Goal: Find specific page/section: Find specific page/section

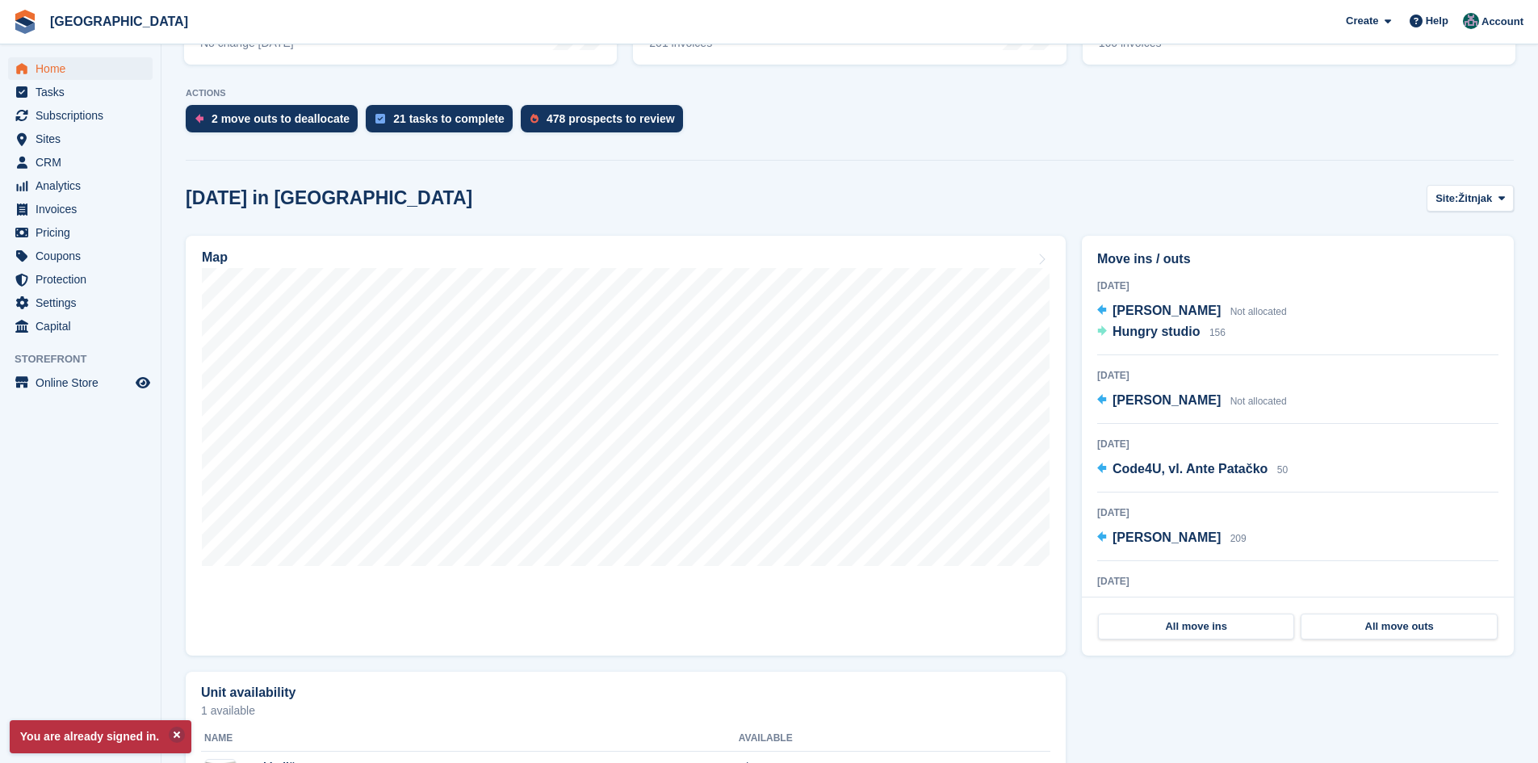
scroll to position [323, 0]
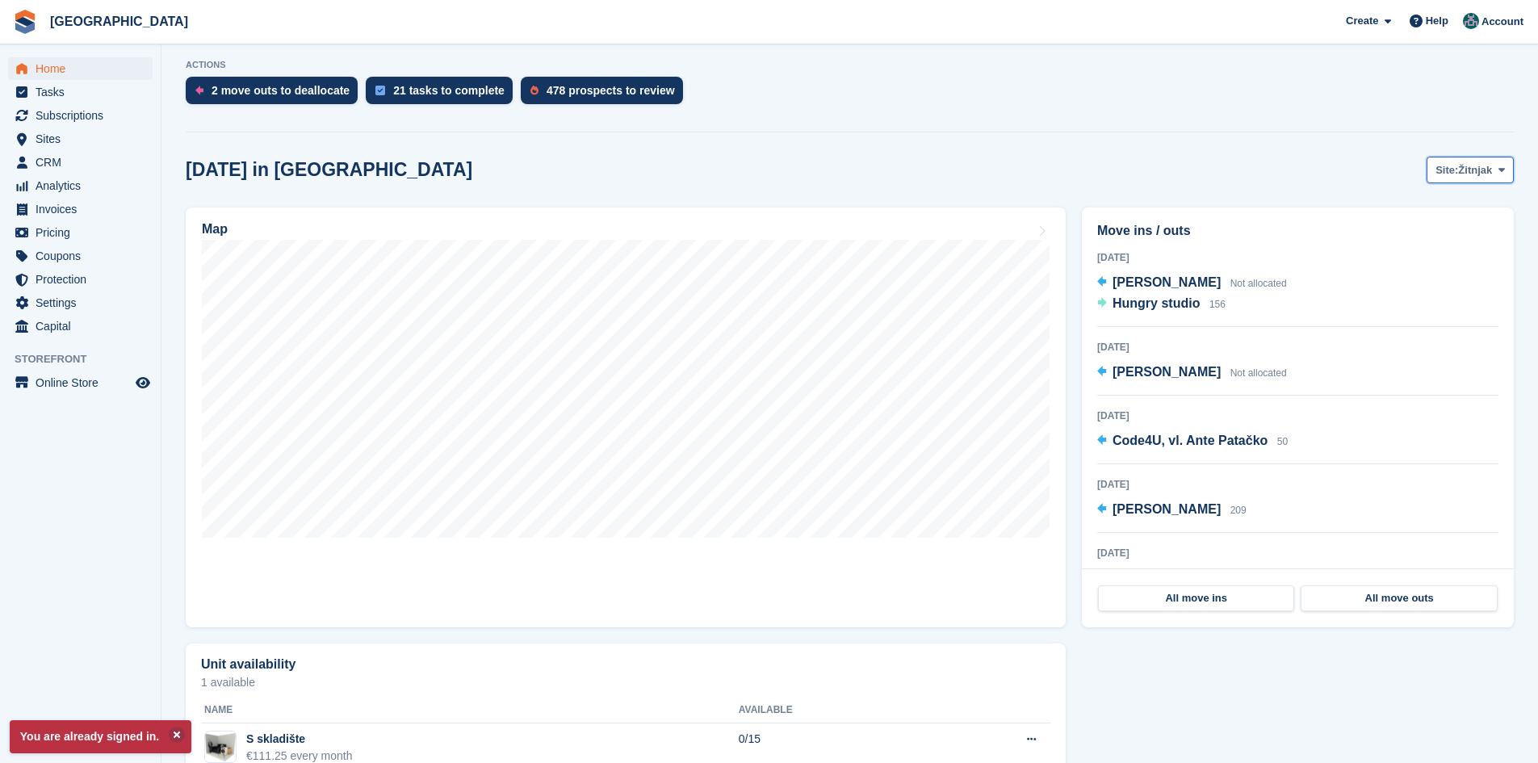
click at [1453, 163] on span "Site:" at bounding box center [1447, 170] width 23 height 16
click at [1419, 243] on link "Zagreb zapad" at bounding box center [1436, 237] width 141 height 29
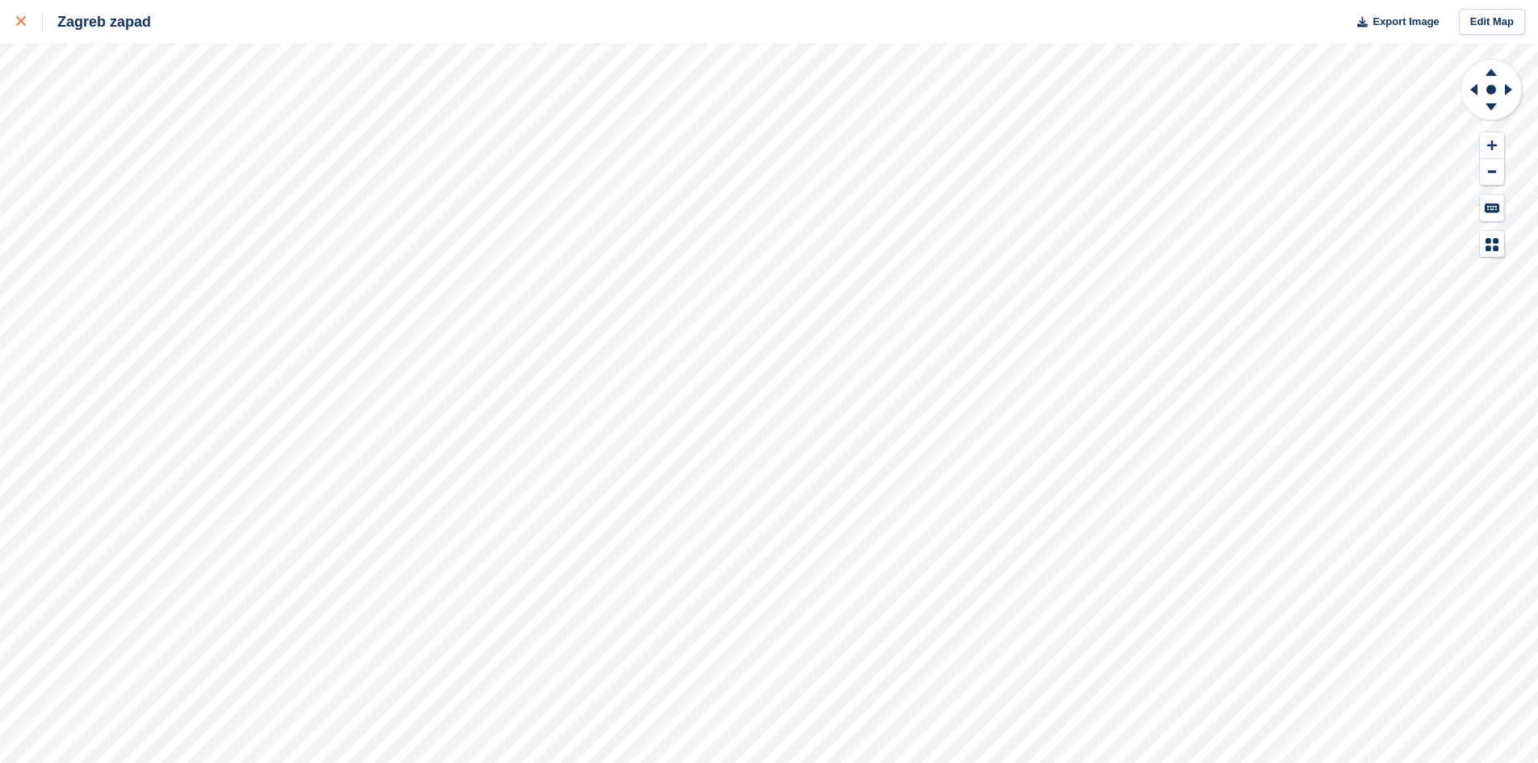
click at [19, 23] on icon at bounding box center [21, 21] width 10 height 10
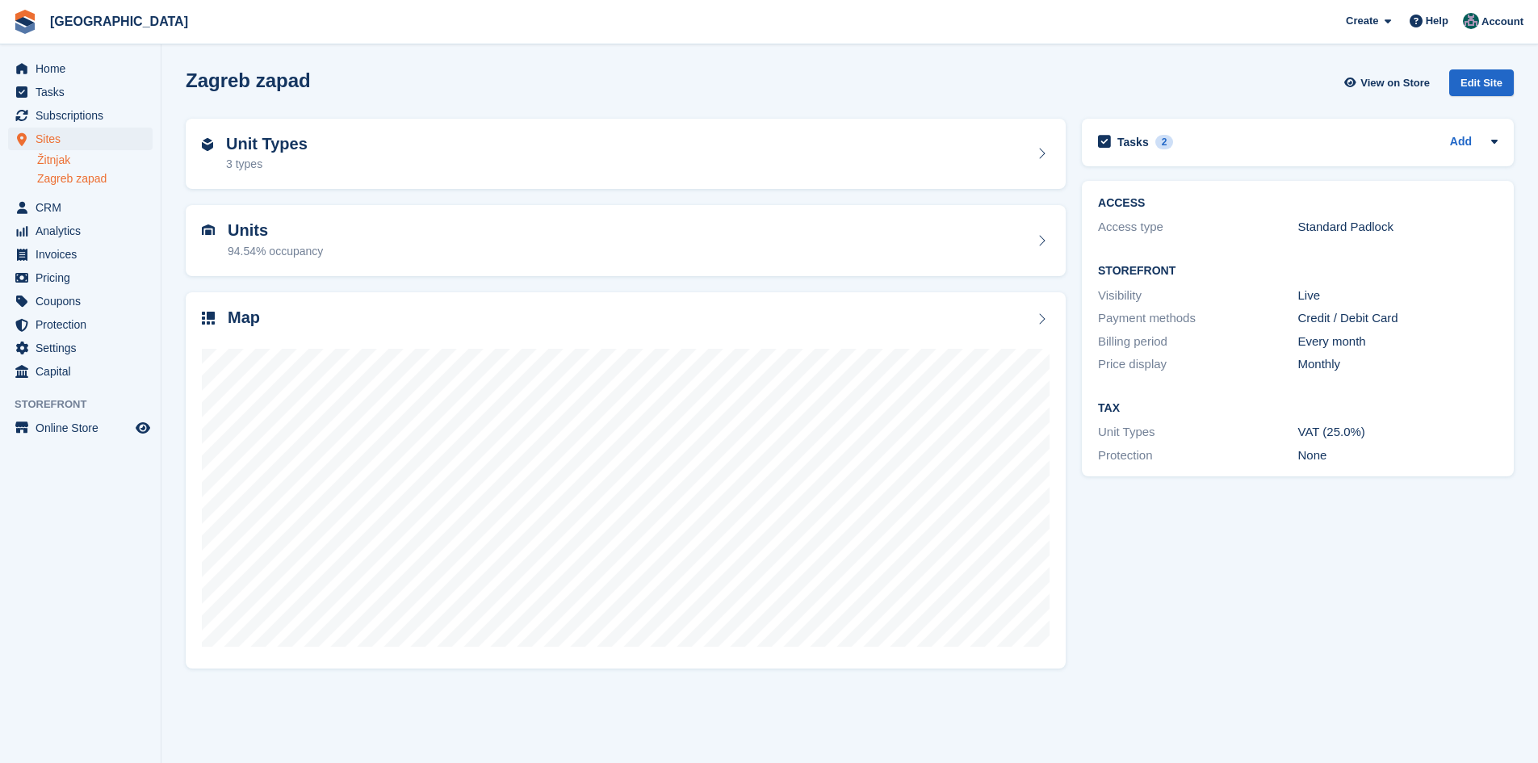
click at [60, 161] on link "Žitnjak" at bounding box center [94, 160] width 115 height 15
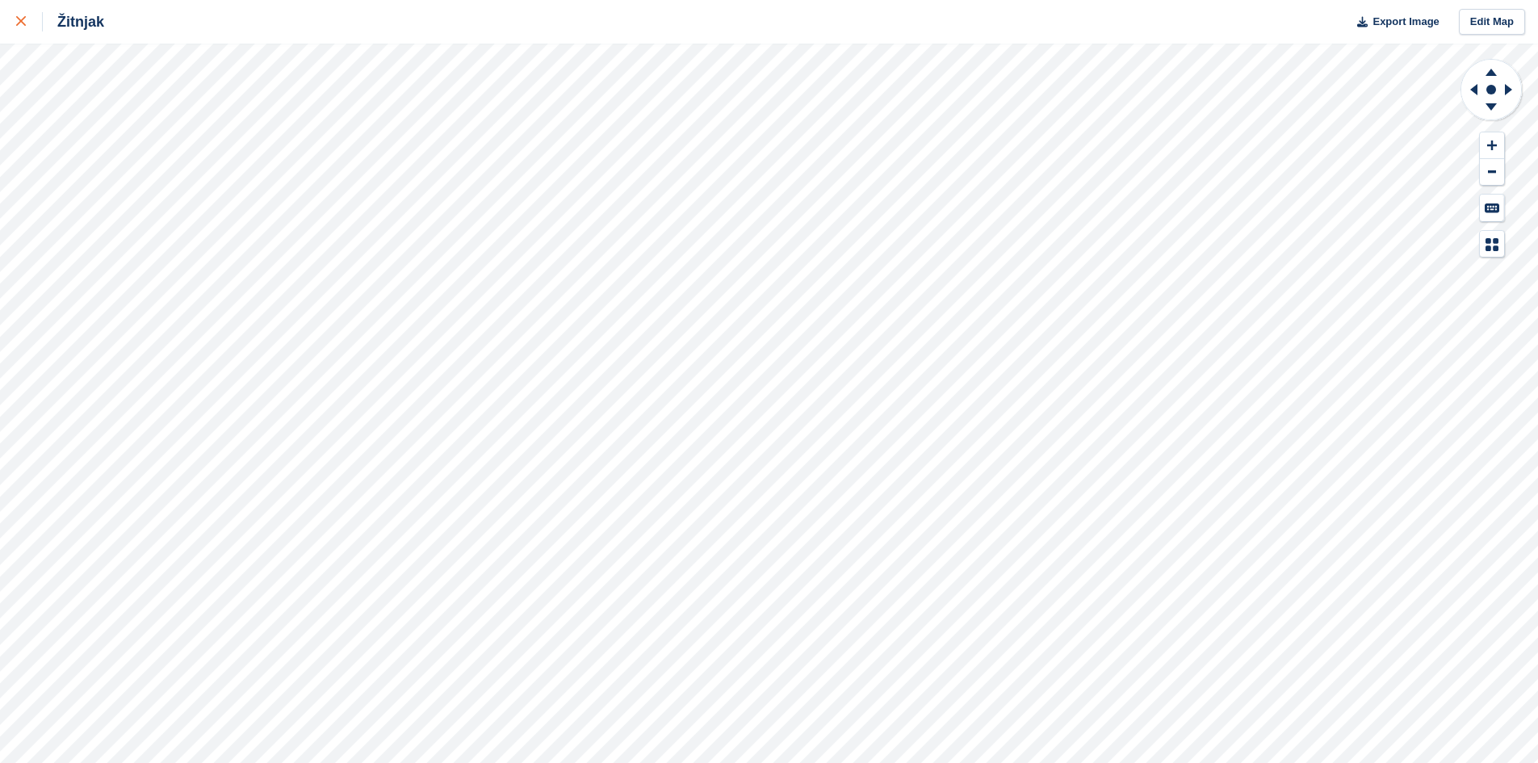
click at [27, 25] on div at bounding box center [29, 21] width 27 height 19
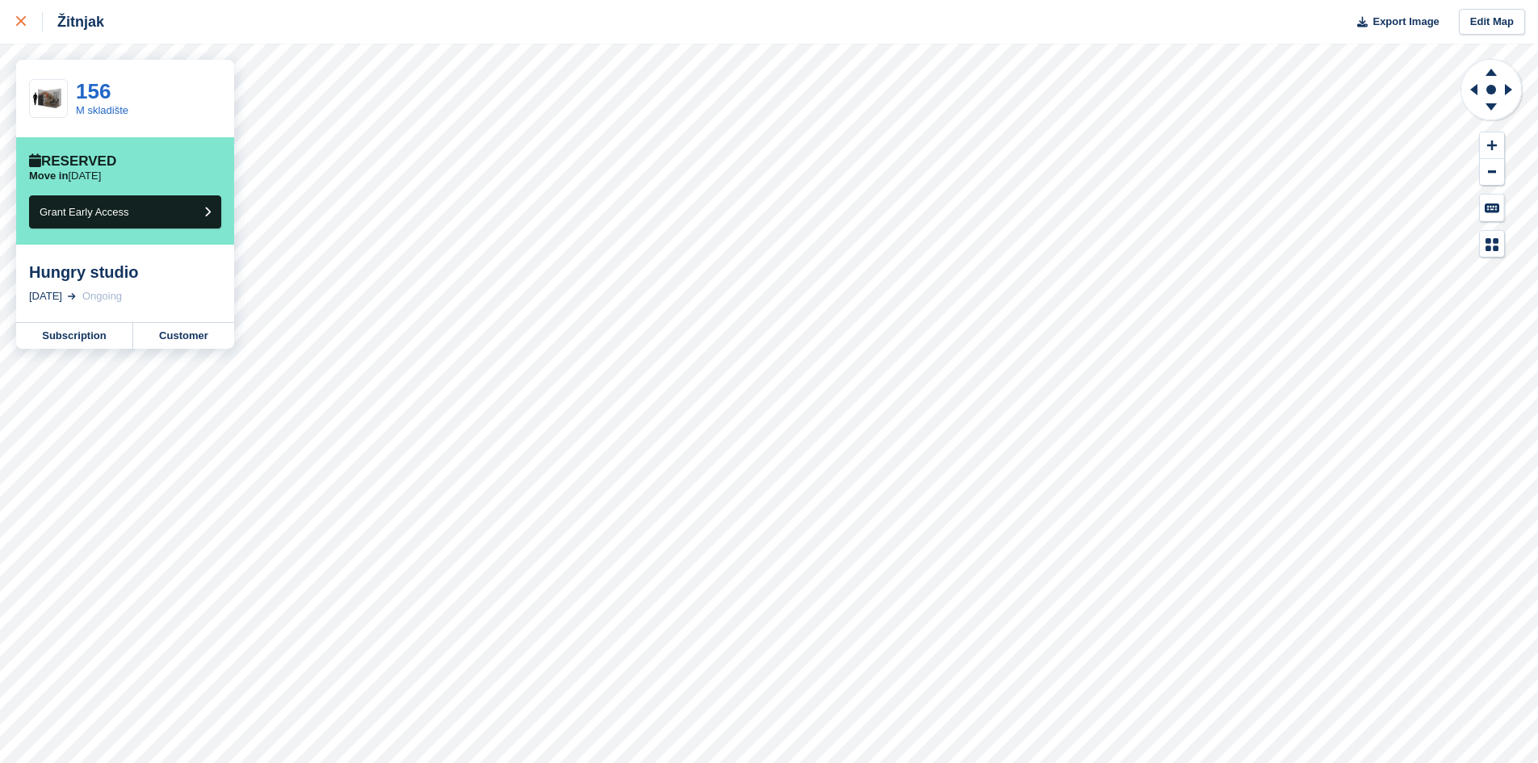
click at [15, 21] on link at bounding box center [21, 22] width 43 height 44
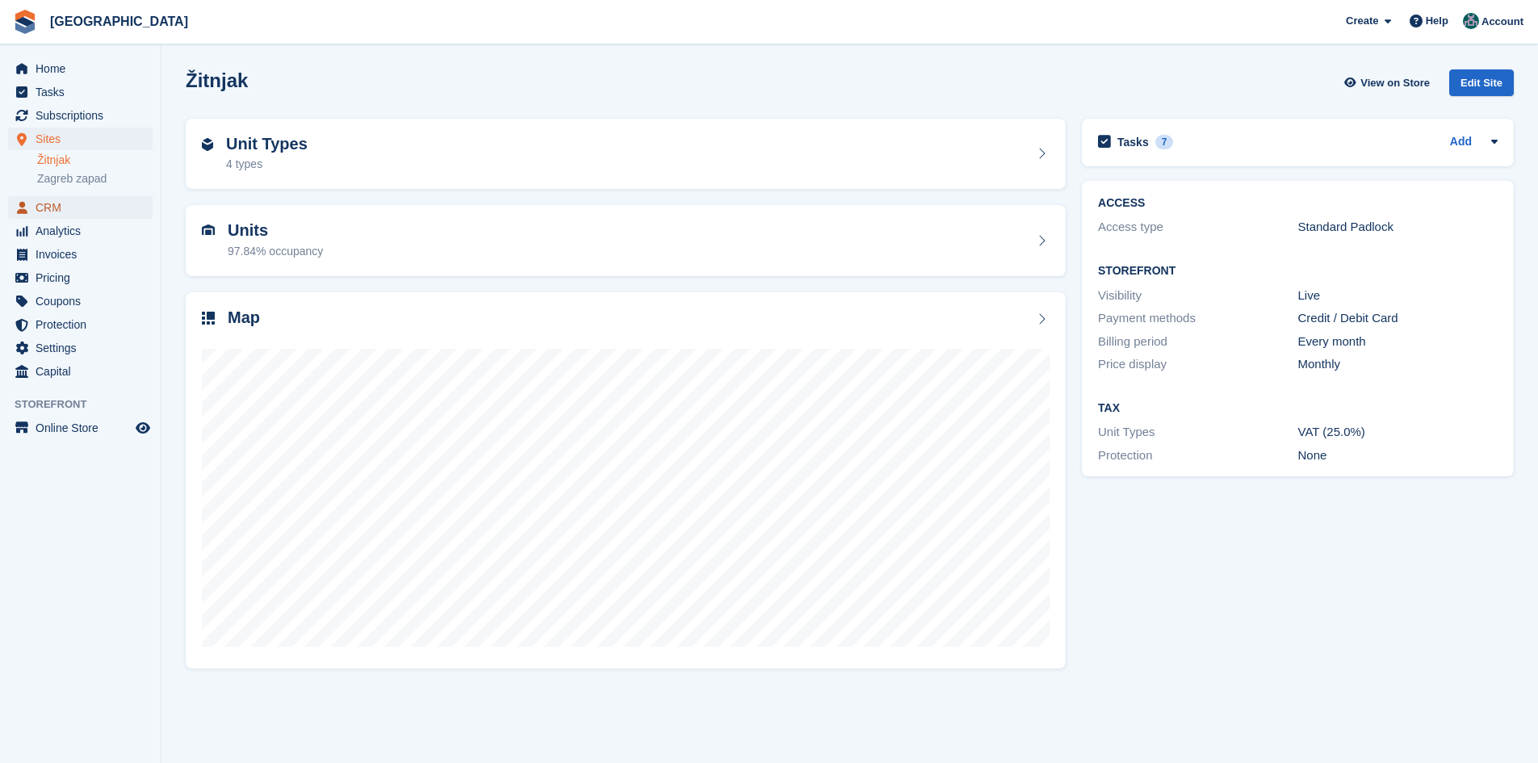
click at [62, 208] on span "CRM" at bounding box center [84, 207] width 97 height 23
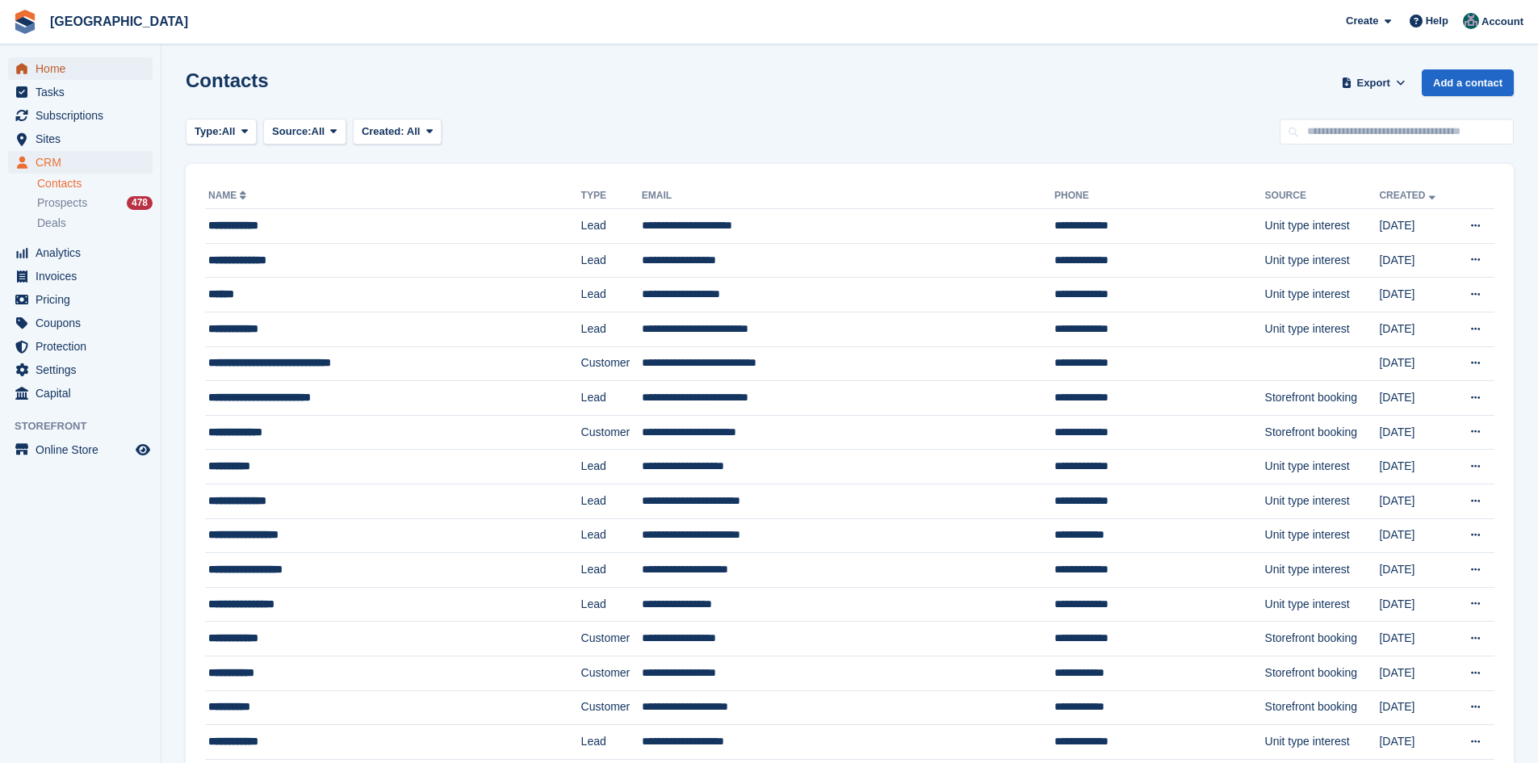
click at [49, 58] on span "Home" at bounding box center [84, 68] width 97 height 23
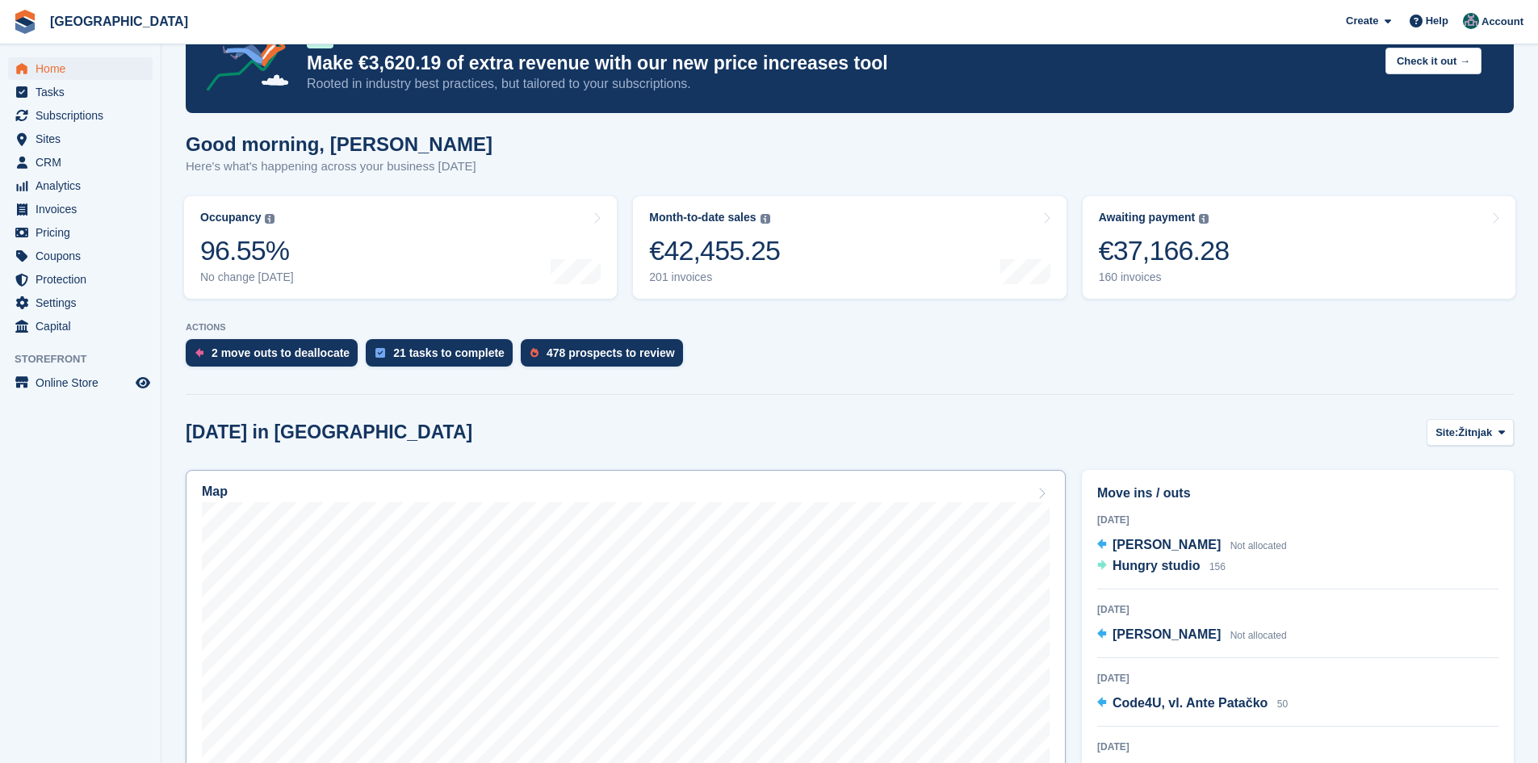
scroll to position [242, 0]
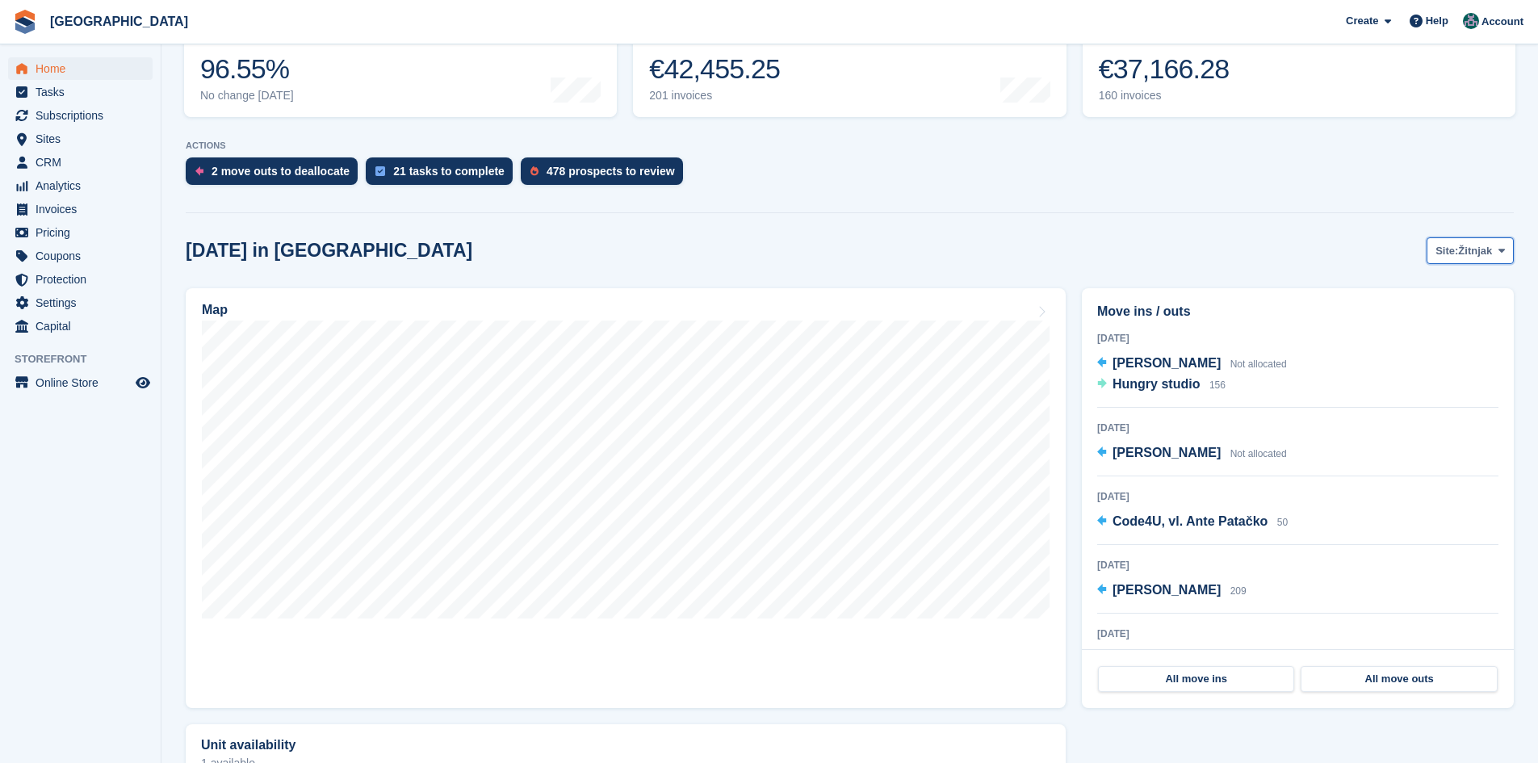
click at [1462, 250] on span "Žitnjak" at bounding box center [1475, 251] width 34 height 16
click at [1447, 317] on link "Zagreb zapad" at bounding box center [1436, 318] width 141 height 29
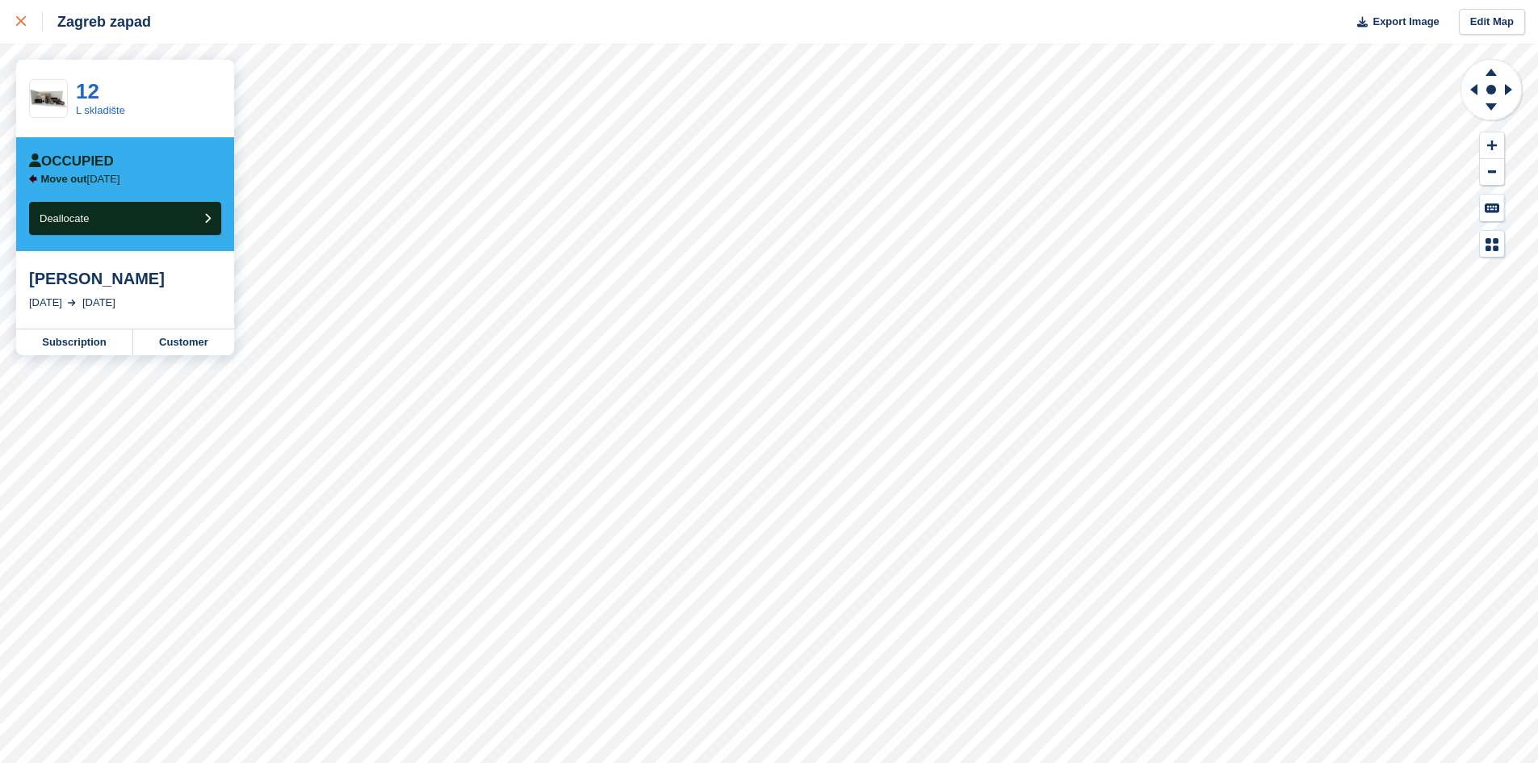
click at [18, 24] on icon at bounding box center [21, 21] width 10 height 10
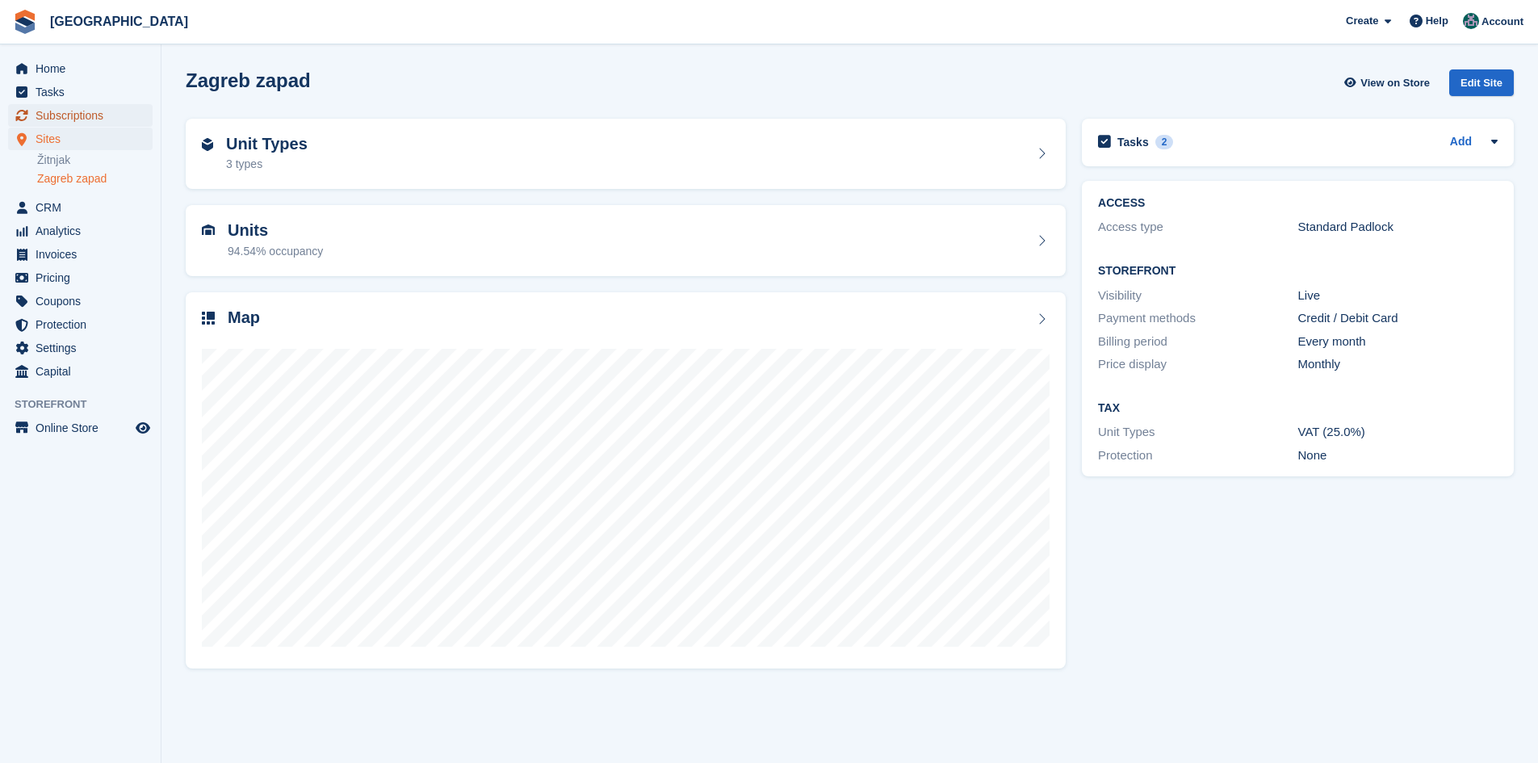
click at [71, 115] on span "Subscriptions" at bounding box center [84, 115] width 97 height 23
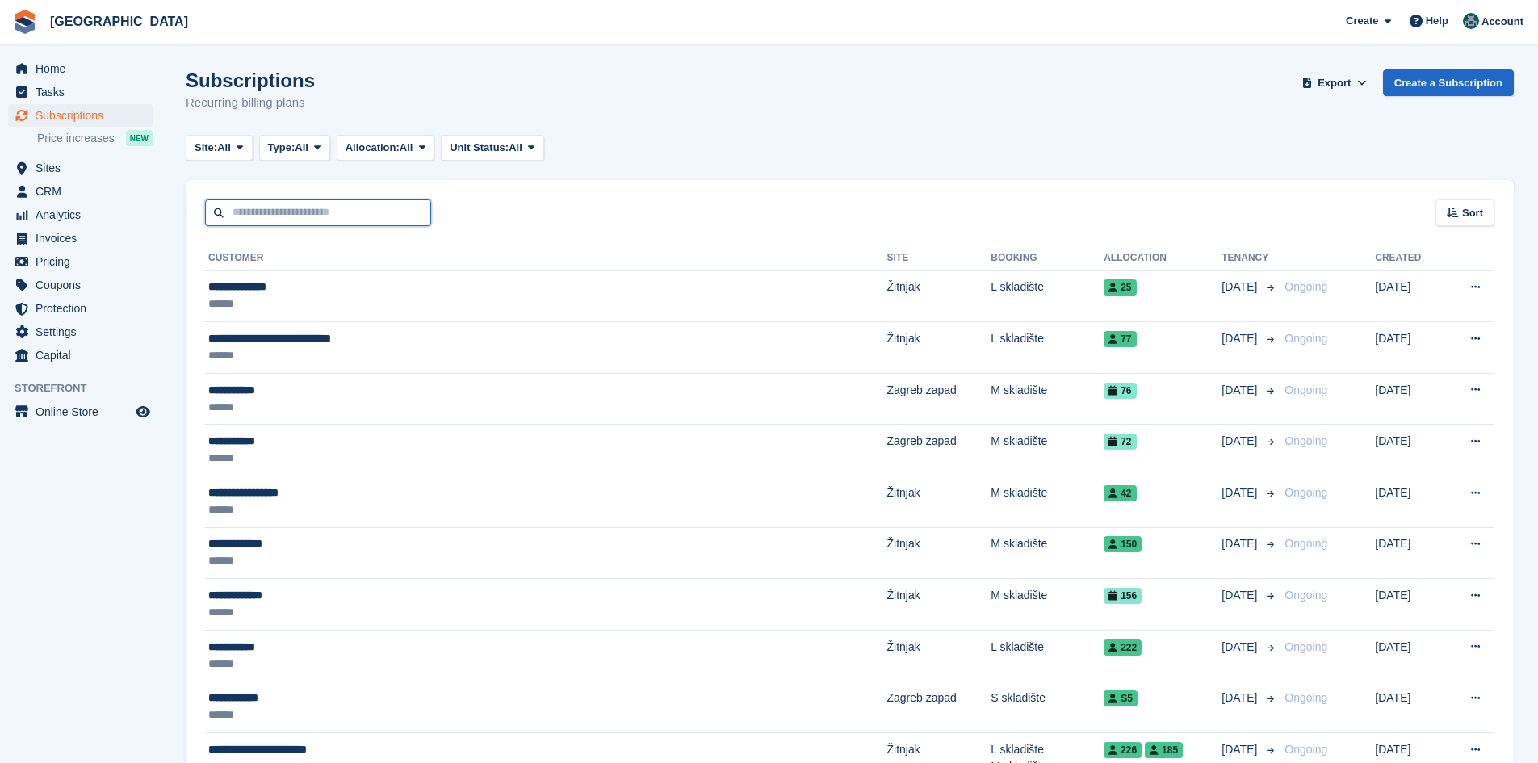
click at [327, 220] on input "text" at bounding box center [318, 212] width 226 height 27
paste input "**********"
type input "**********"
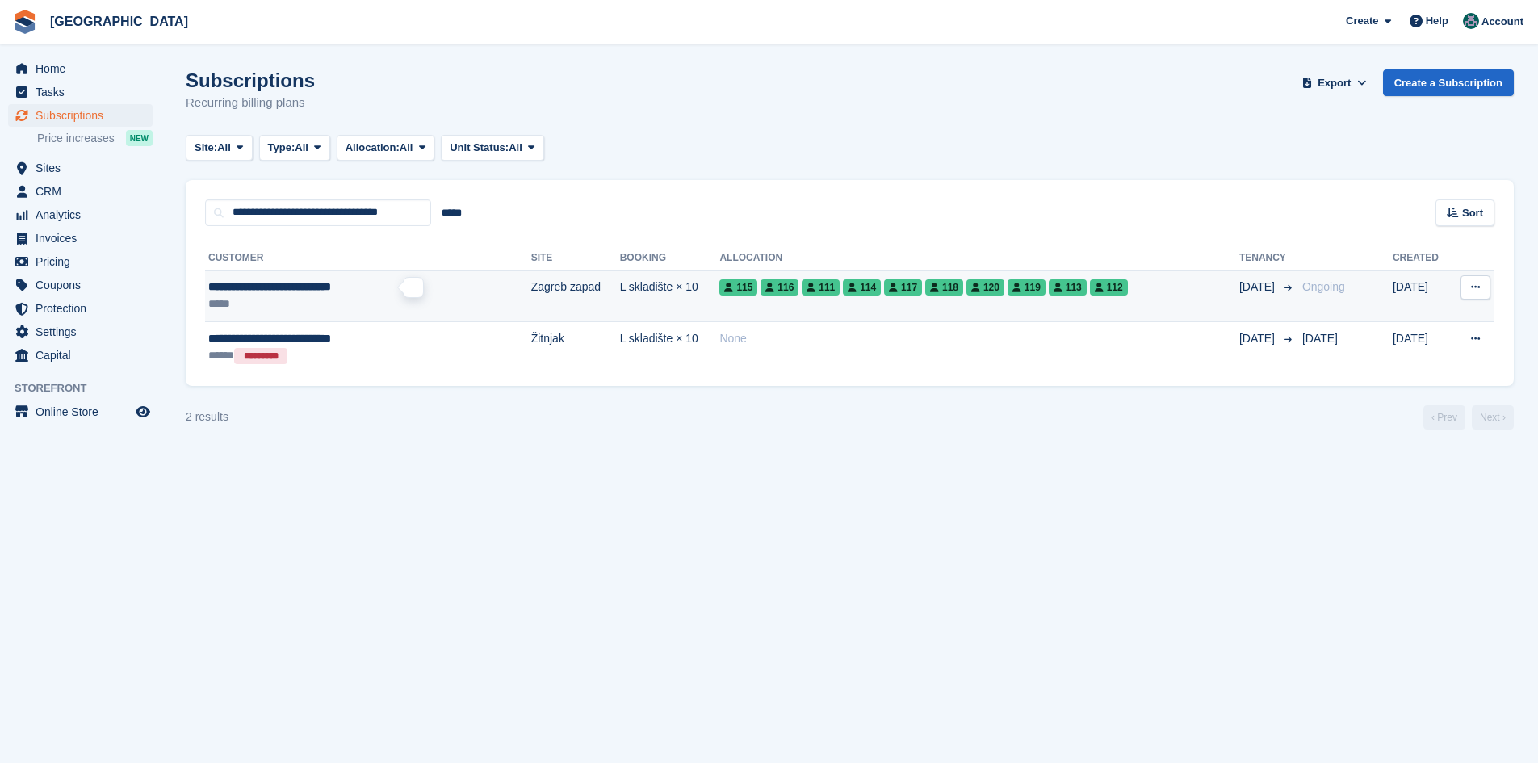
click at [331, 288] on span "**********" at bounding box center [269, 286] width 123 height 11
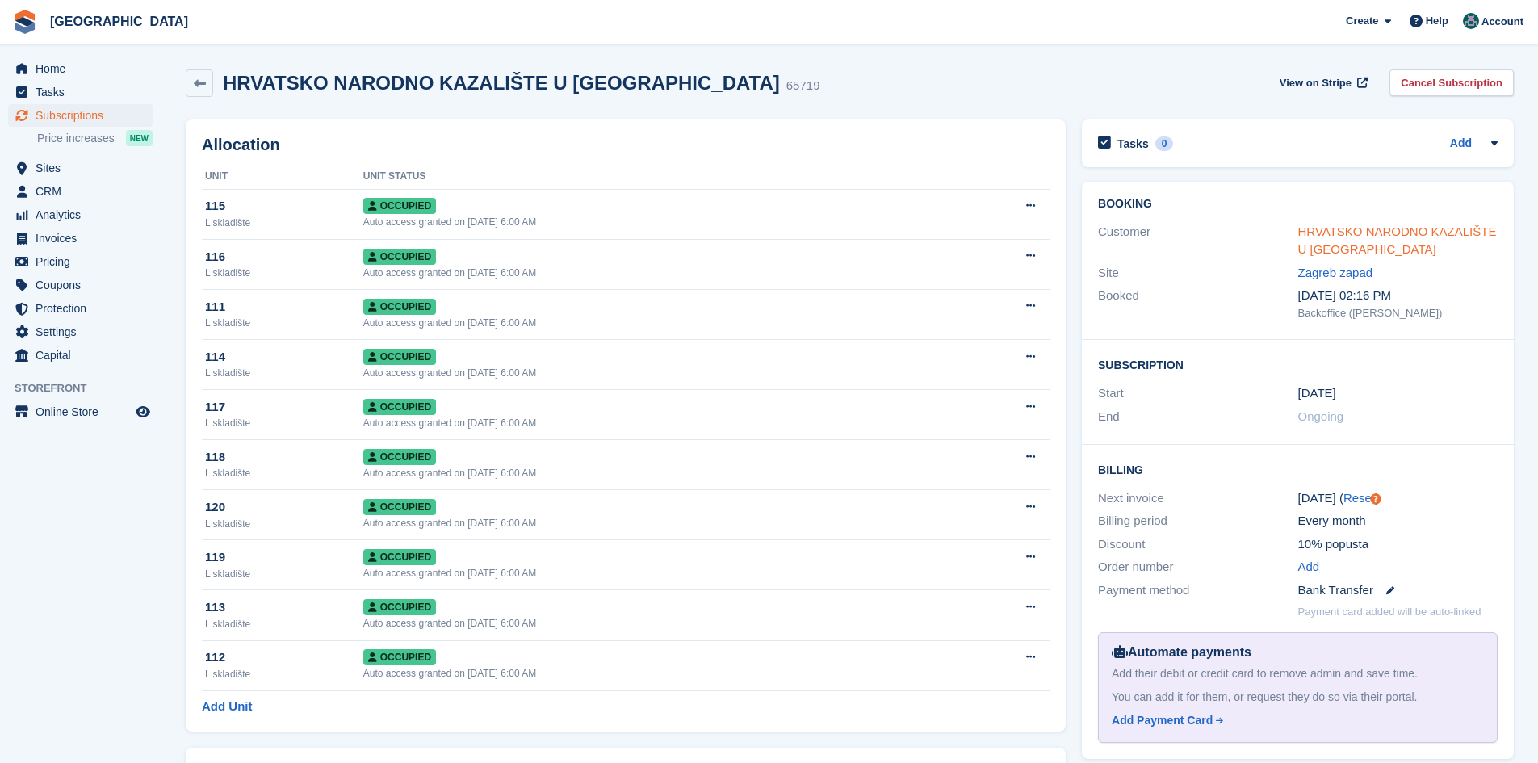
click at [1458, 231] on link "HRVATSKO NARODNO KAZALIŠTE U ZAGREBU" at bounding box center [1398, 240] width 199 height 32
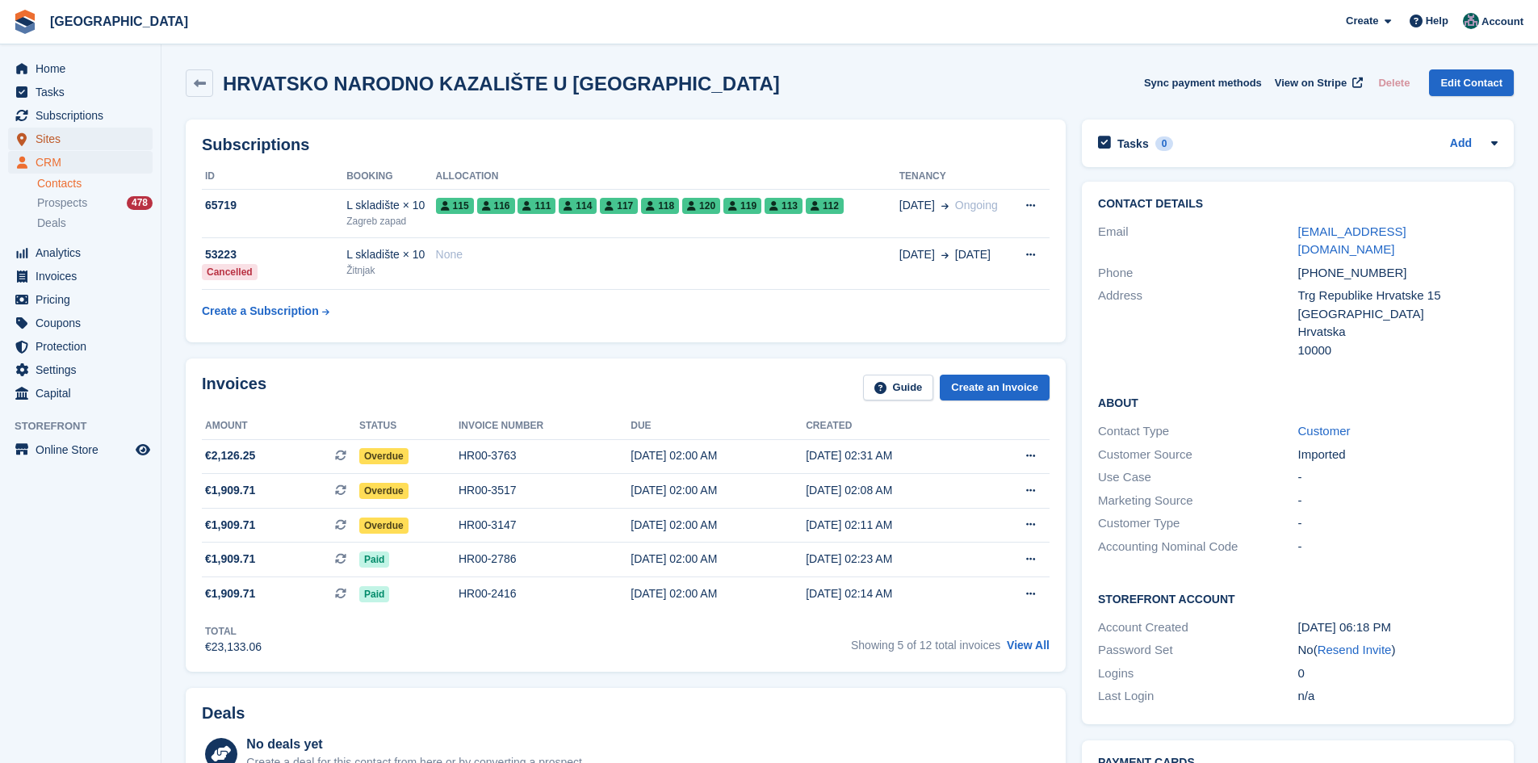
click at [70, 139] on span "Sites" at bounding box center [84, 139] width 97 height 23
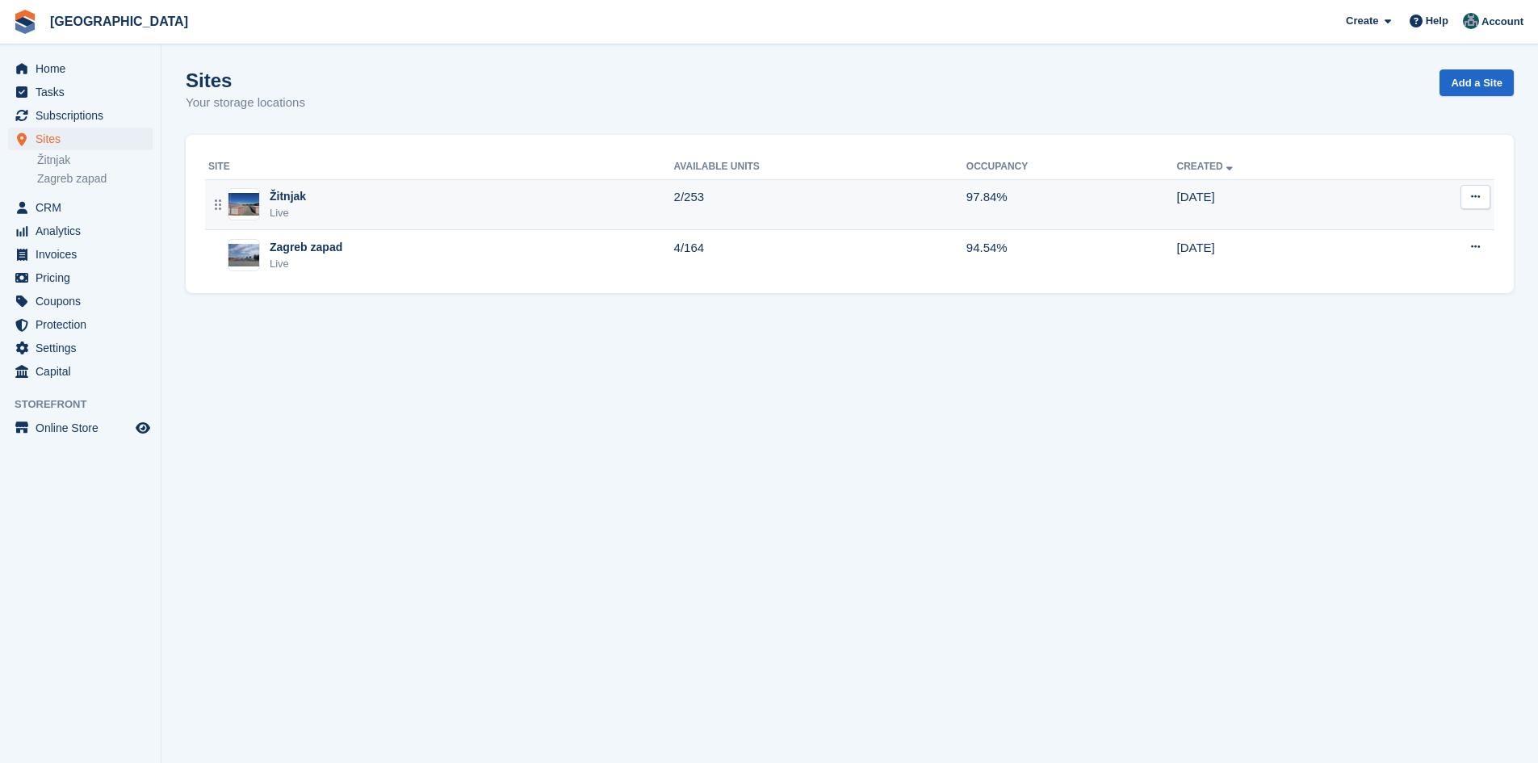
click at [393, 199] on div "Žitnjak Live" at bounding box center [441, 204] width 466 height 33
